Goal: Find specific page/section: Find specific page/section

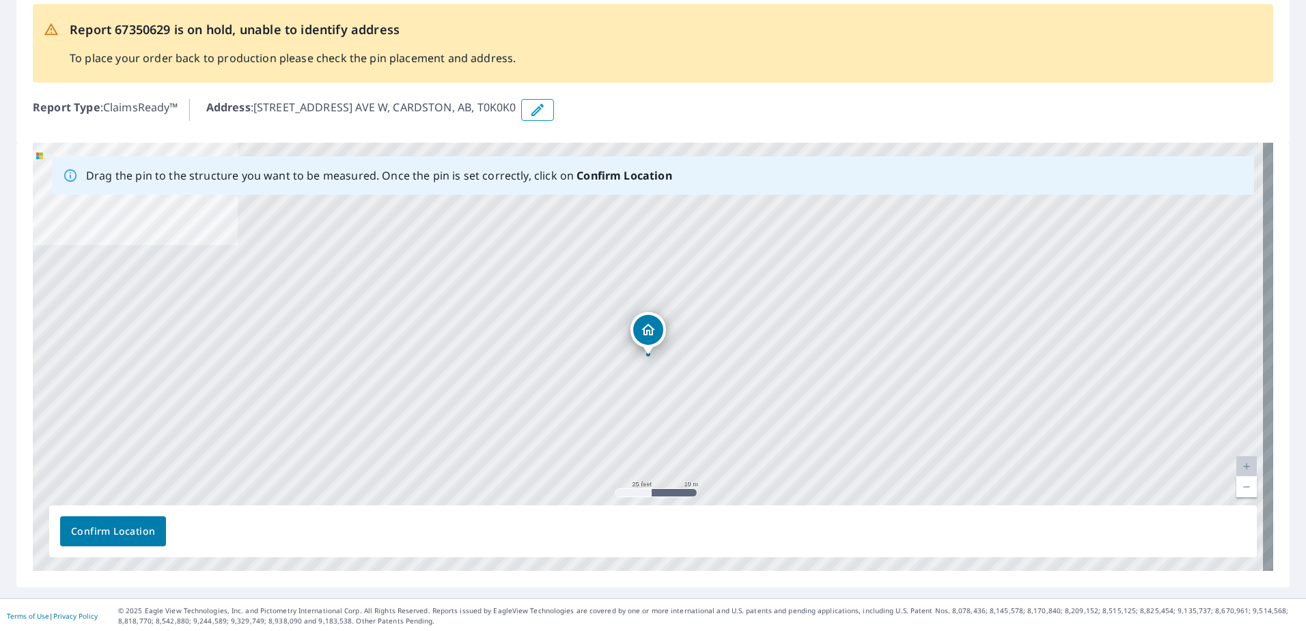
scroll to position [75, 0]
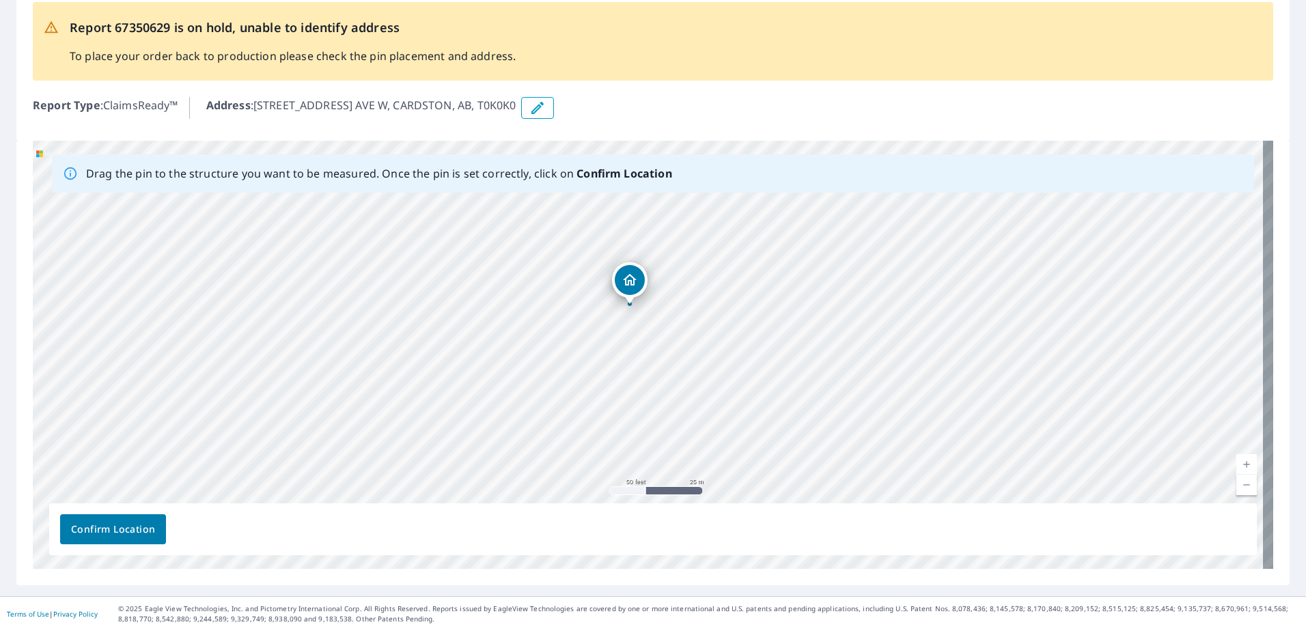
drag, startPoint x: 755, startPoint y: 342, endPoint x: 574, endPoint y: 298, distance: 186.0
click at [574, 298] on div "[STREET_ADDRESS] AVE W CARDSTON, AB T0K0K0" at bounding box center [653, 355] width 1240 height 428
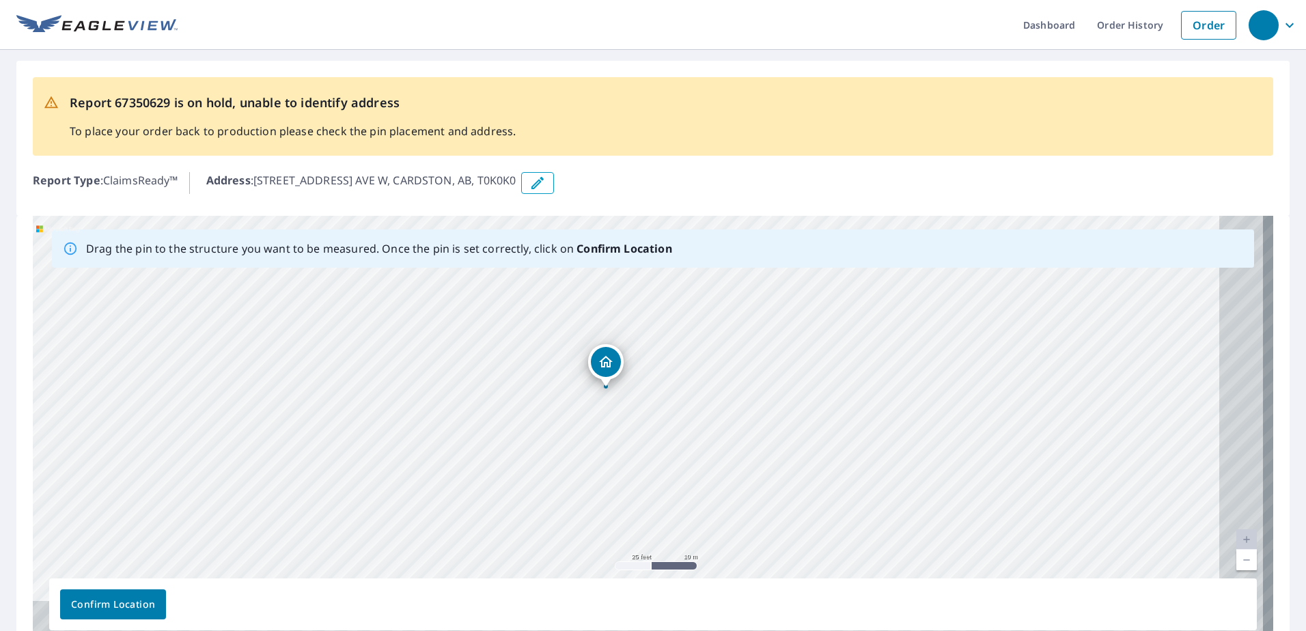
drag, startPoint x: 626, startPoint y: 484, endPoint x: 584, endPoint y: 447, distance: 55.2
click at [584, 447] on div "[STREET_ADDRESS] AVE W CARDSTON, AB T0K0K0" at bounding box center [653, 430] width 1240 height 428
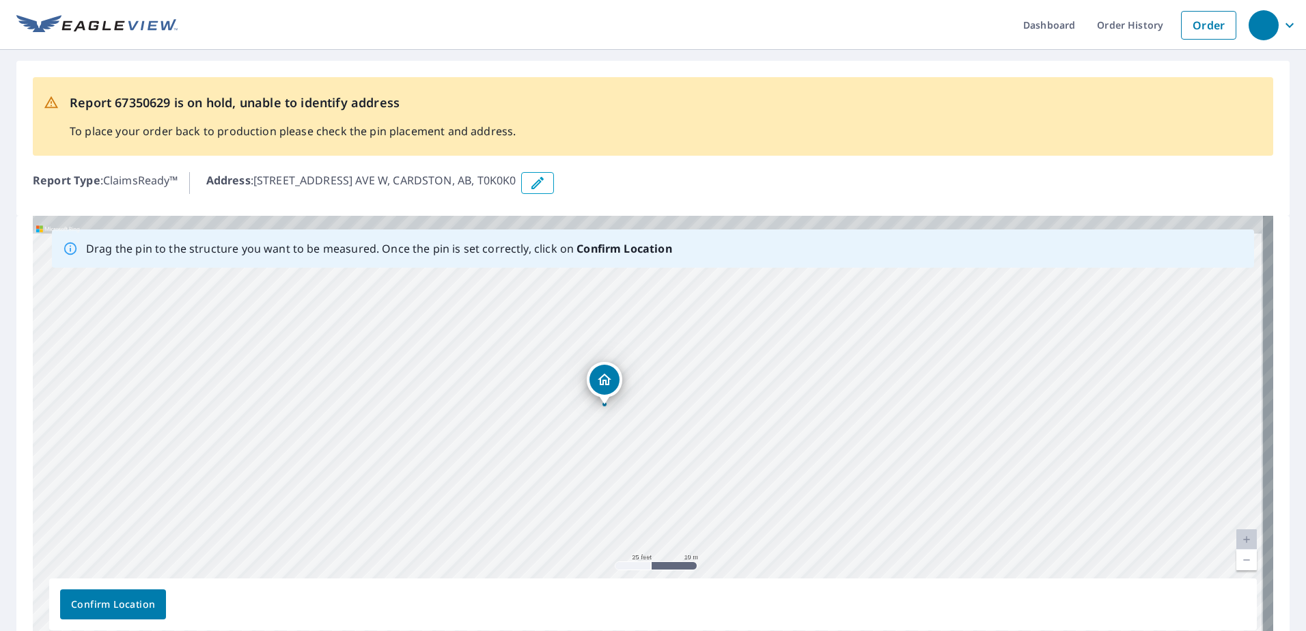
drag, startPoint x: 617, startPoint y: 420, endPoint x: 639, endPoint y: 448, distance: 35.5
click at [638, 448] on div "[STREET_ADDRESS] AVE W CARDSTON, AB T0K0K0" at bounding box center [653, 430] width 1240 height 428
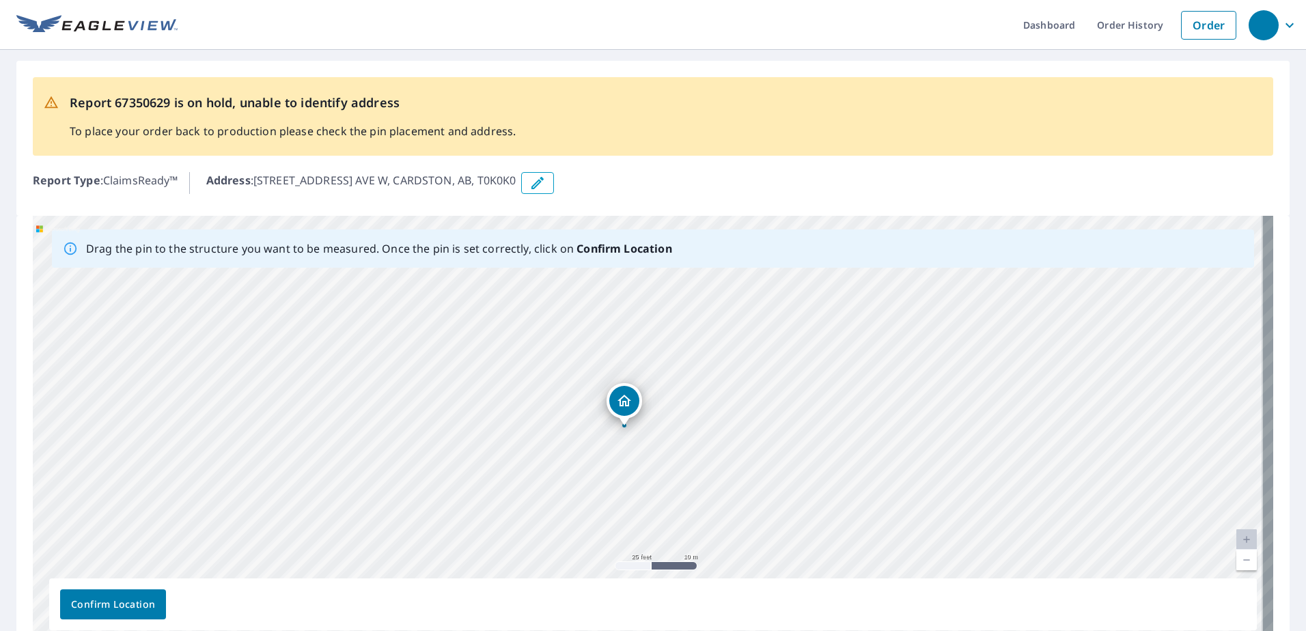
drag, startPoint x: 622, startPoint y: 458, endPoint x: 611, endPoint y: 423, distance: 36.5
click at [619, 444] on div "[STREET_ADDRESS] AVE W CARDSTON, AB T0K0K0" at bounding box center [653, 430] width 1240 height 428
